Goal: Ask a question

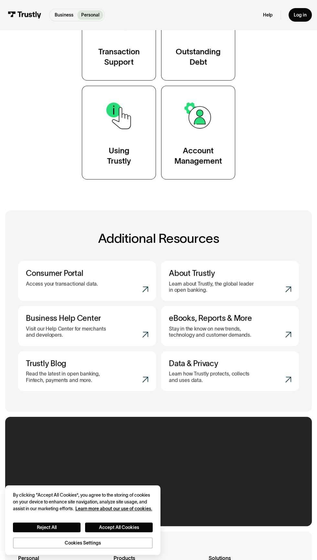
scroll to position [370, 0]
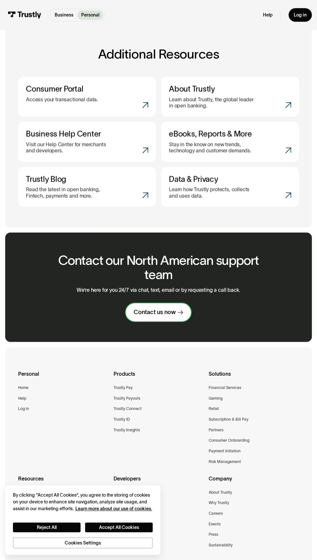
click at [158, 308] on div "Contact us now" at bounding box center [154, 311] width 42 height 7
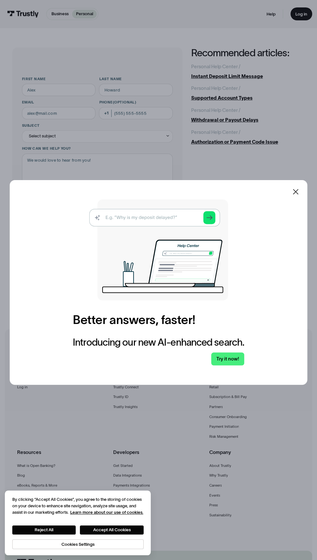
click at [123, 257] on img at bounding box center [158, 249] width 139 height 101
click at [234, 365] on link "Try it now!" at bounding box center [227, 358] width 33 height 13
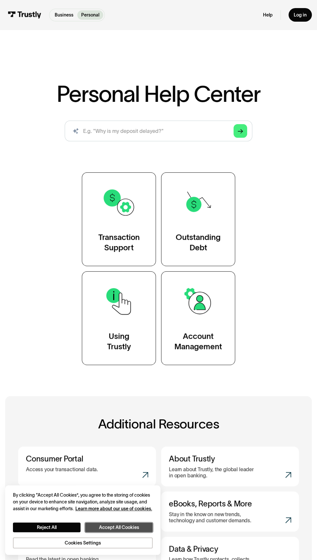
click at [118, 525] on button "Accept All Cookies" at bounding box center [119, 527] width 68 height 10
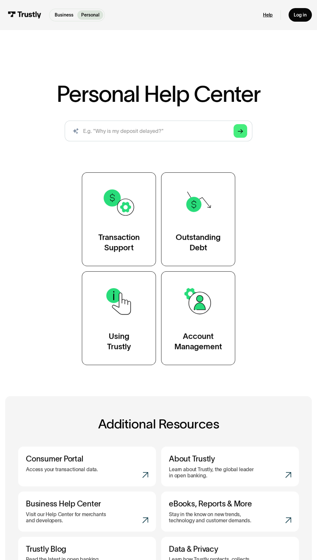
click at [266, 15] on link "Help" at bounding box center [268, 15] width 10 height 6
click at [120, 131] on input "search" at bounding box center [158, 131] width 187 height 21
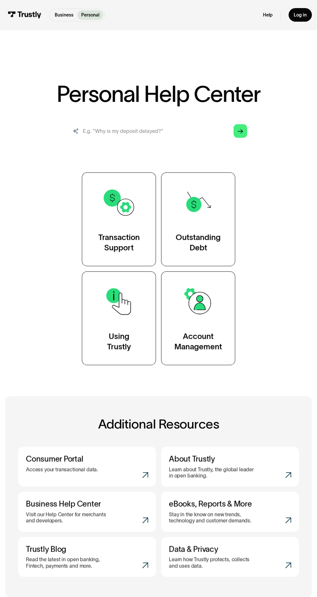
click at [121, 131] on input "search" at bounding box center [158, 131] width 187 height 21
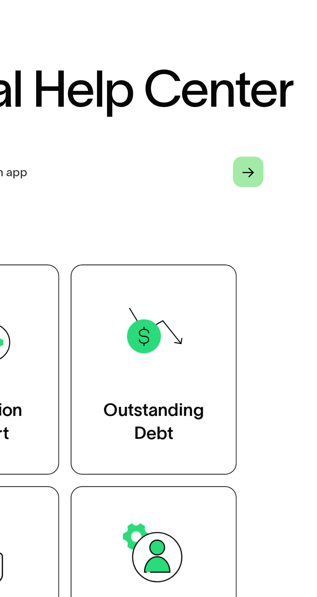
type input "Do you support cash app"
click at [244, 129] on link "Arrow Right" at bounding box center [240, 131] width 14 height 14
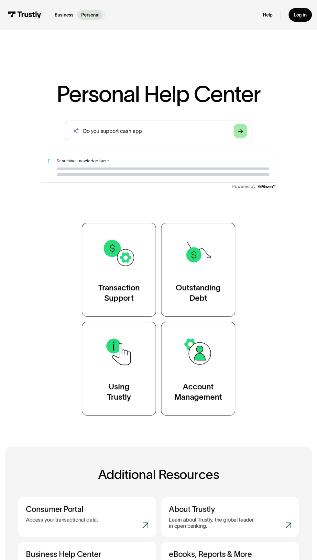
scroll to position [14, 0]
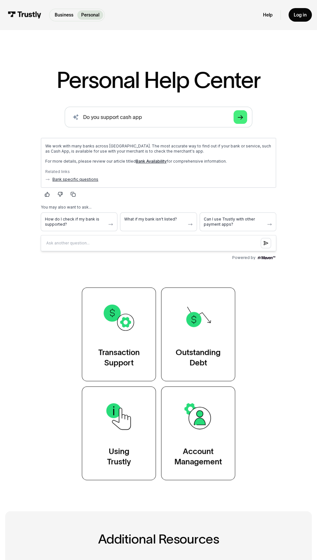
click at [76, 179] on link "Bank specific questions" at bounding box center [75, 179] width 46 height 5
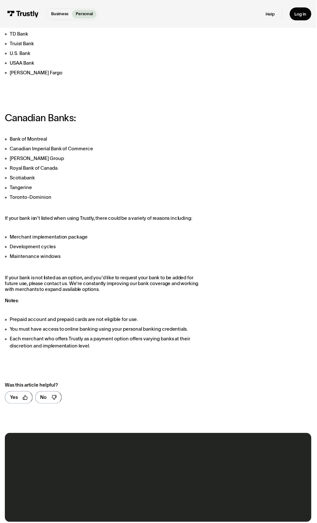
scroll to position [316, 0]
